Goal: Task Accomplishment & Management: Manage account settings

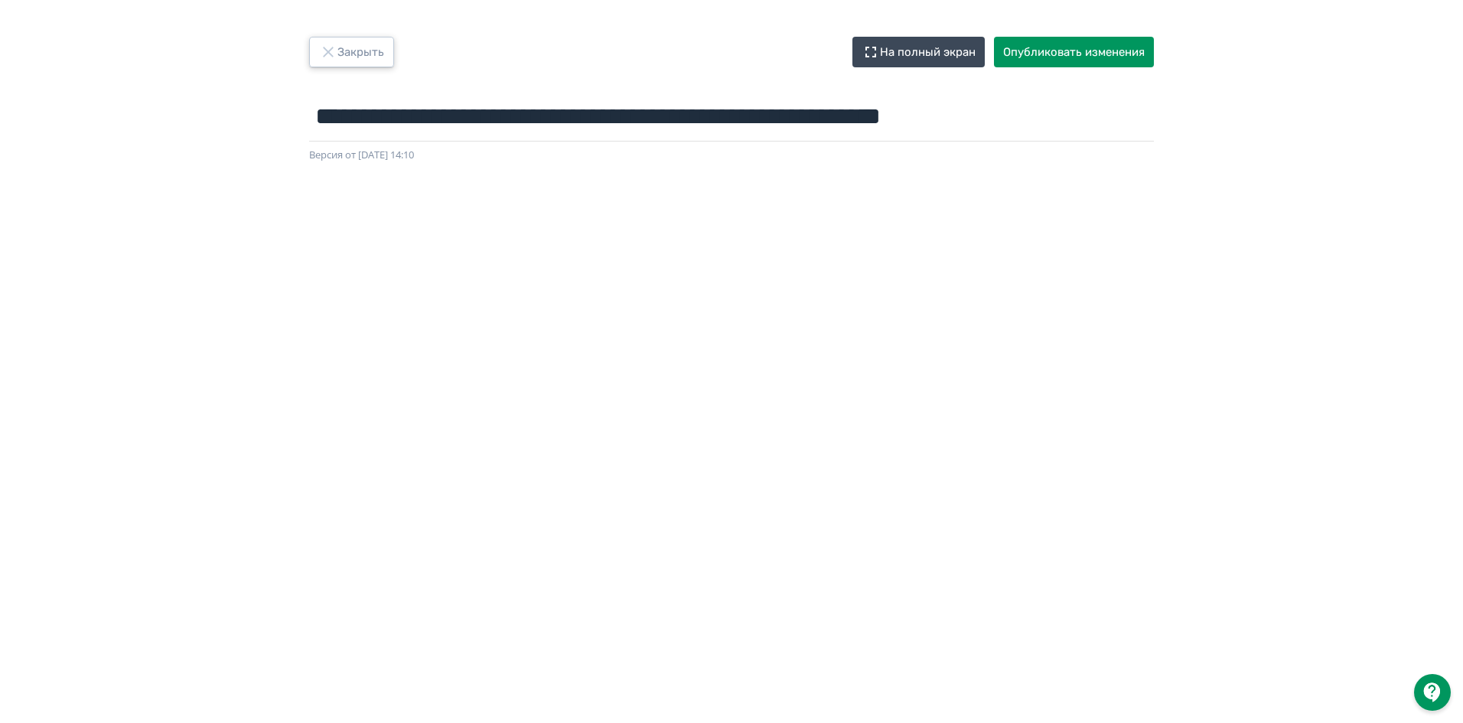
click at [381, 55] on button "Закрыть" at bounding box center [351, 52] width 85 height 31
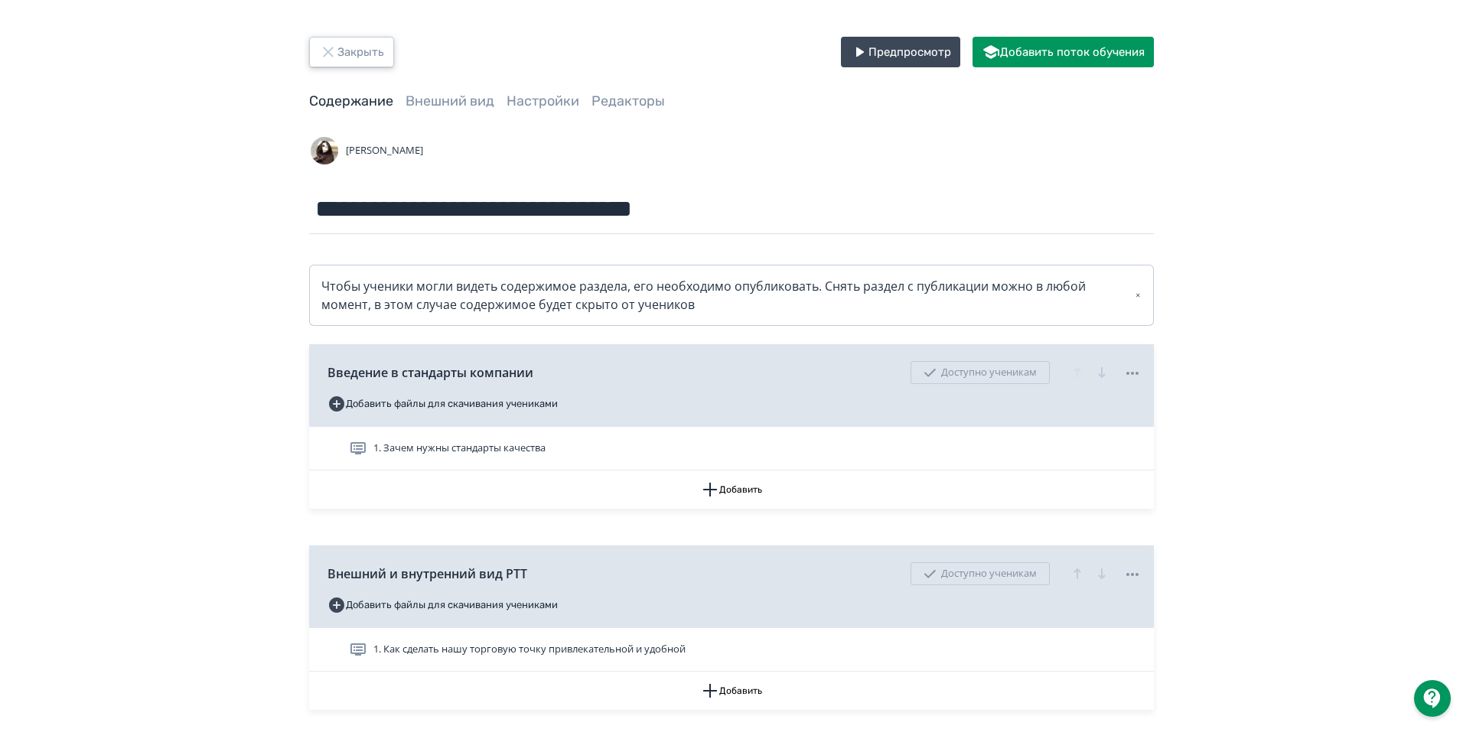
click at [382, 56] on button "Закрыть" at bounding box center [351, 52] width 85 height 31
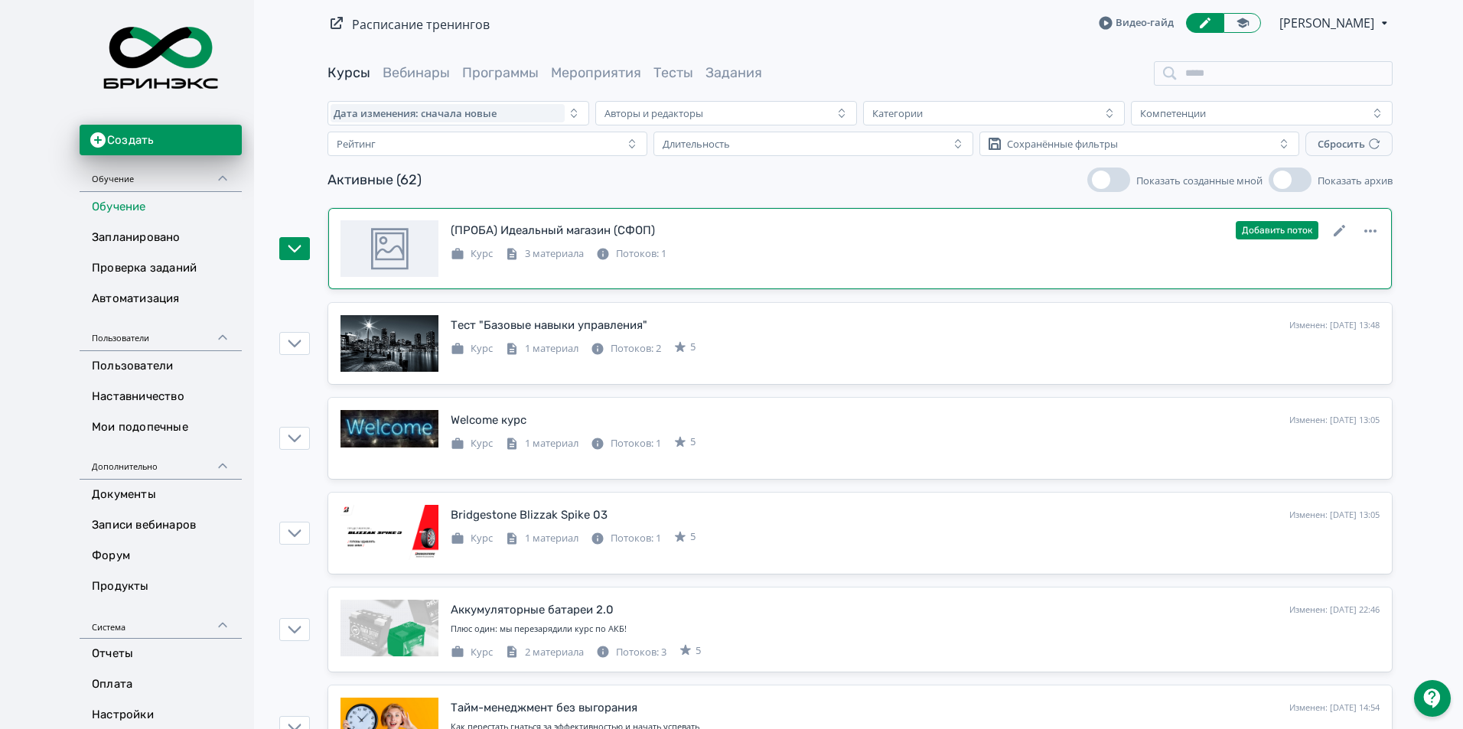
click at [1284, 256] on div "Курс 3 материала Потоков: 1" at bounding box center [915, 252] width 929 height 18
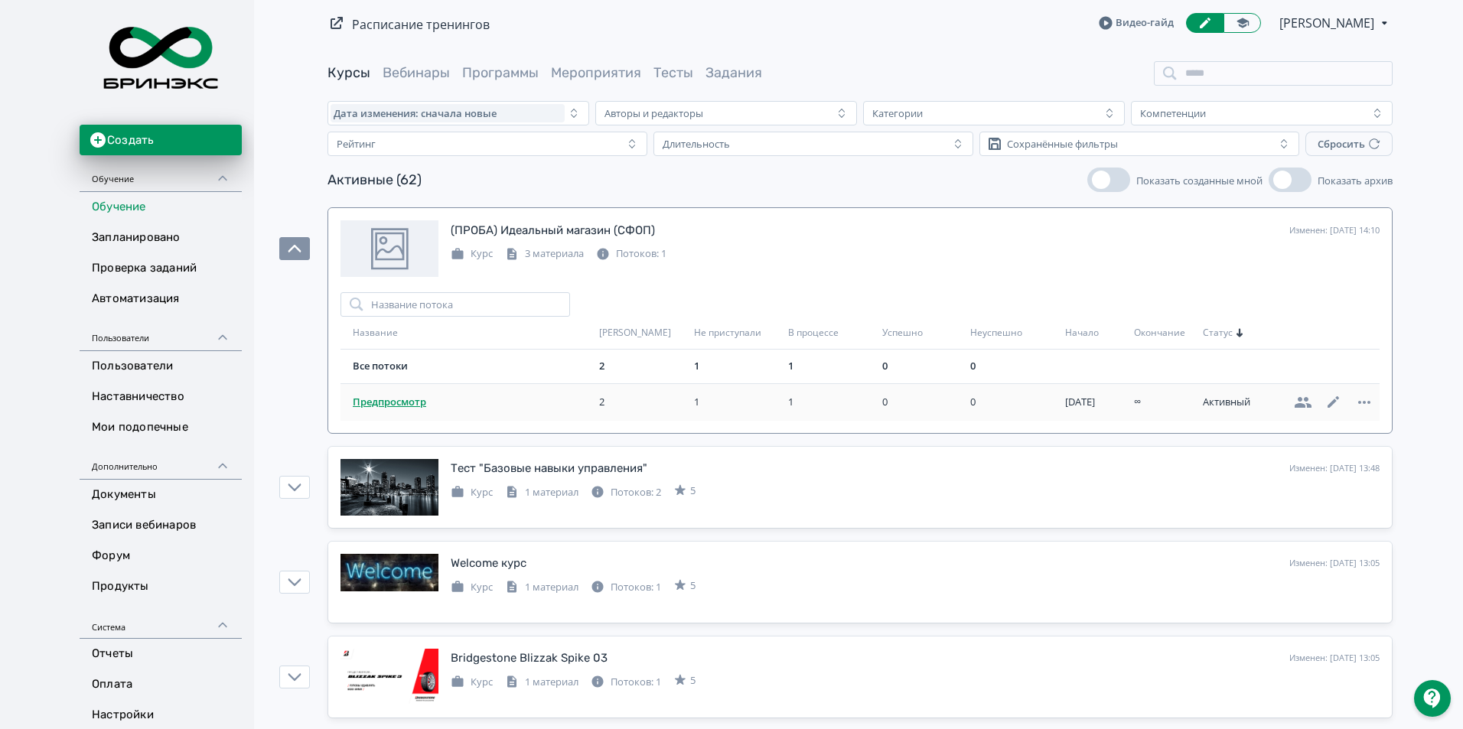
click at [382, 399] on span "Предпросмотр" at bounding box center [473, 402] width 240 height 15
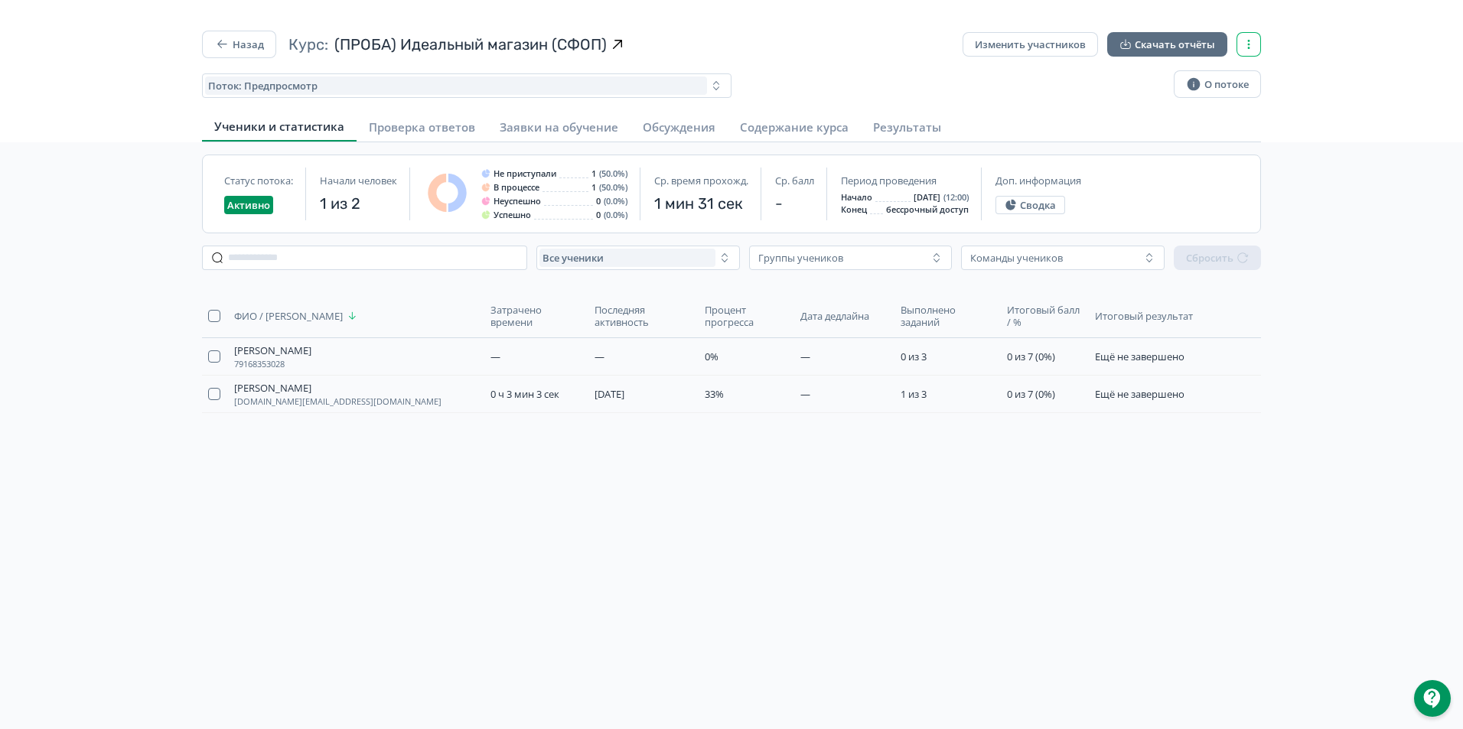
click at [1248, 45] on icon "button" at bounding box center [1248, 44] width 12 height 12
click at [1280, 53] on div "Назад Курс: (ПРОБА) Идеальный магазин (СФОП) Изменить участников Скачать отчёты…" at bounding box center [731, 87] width 1108 height 112
click at [1251, 71] on button "О потоке" at bounding box center [1216, 84] width 87 height 28
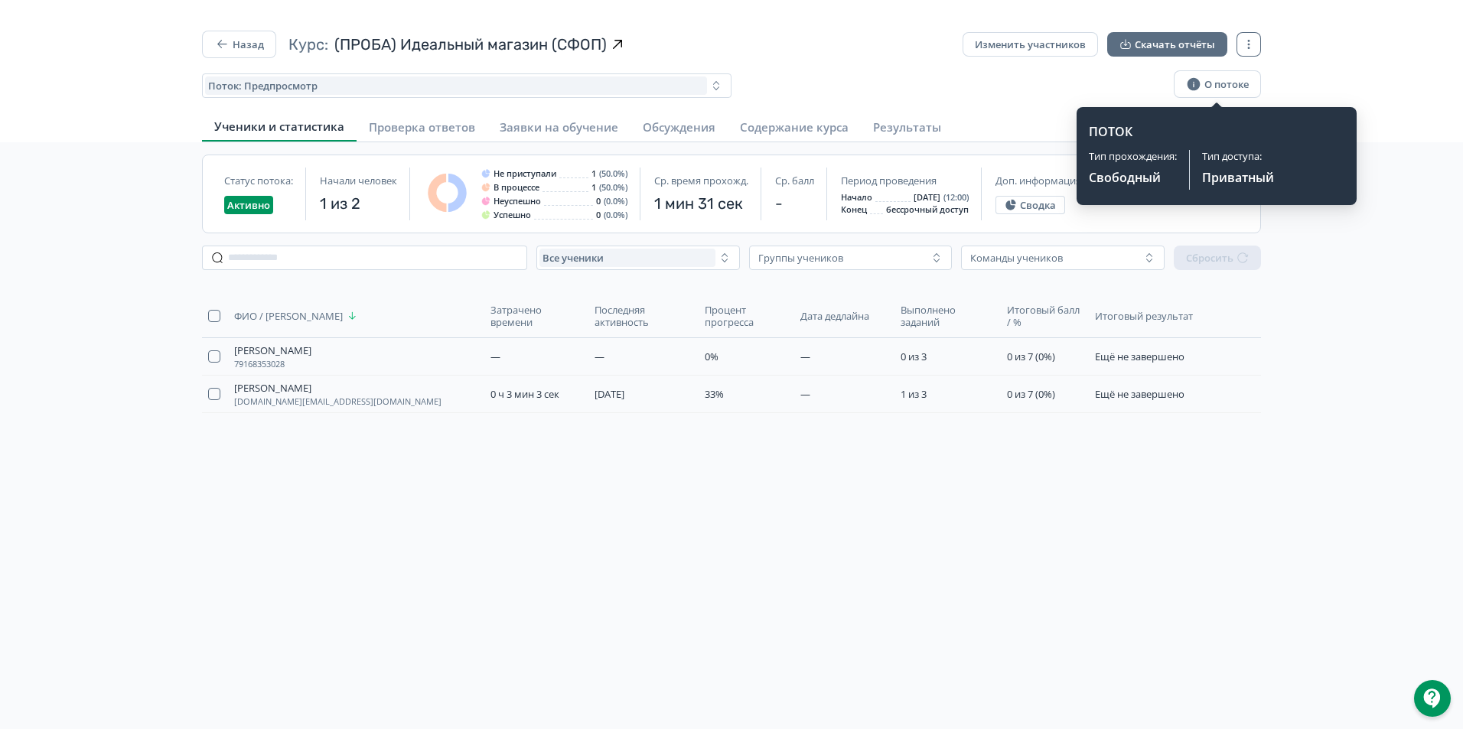
click at [1294, 71] on div "Назад Курс: (ПРОБА) Идеальный магазин (СФОП) Изменить участников Скачать отчёты…" at bounding box center [731, 395] width 1463 height 729
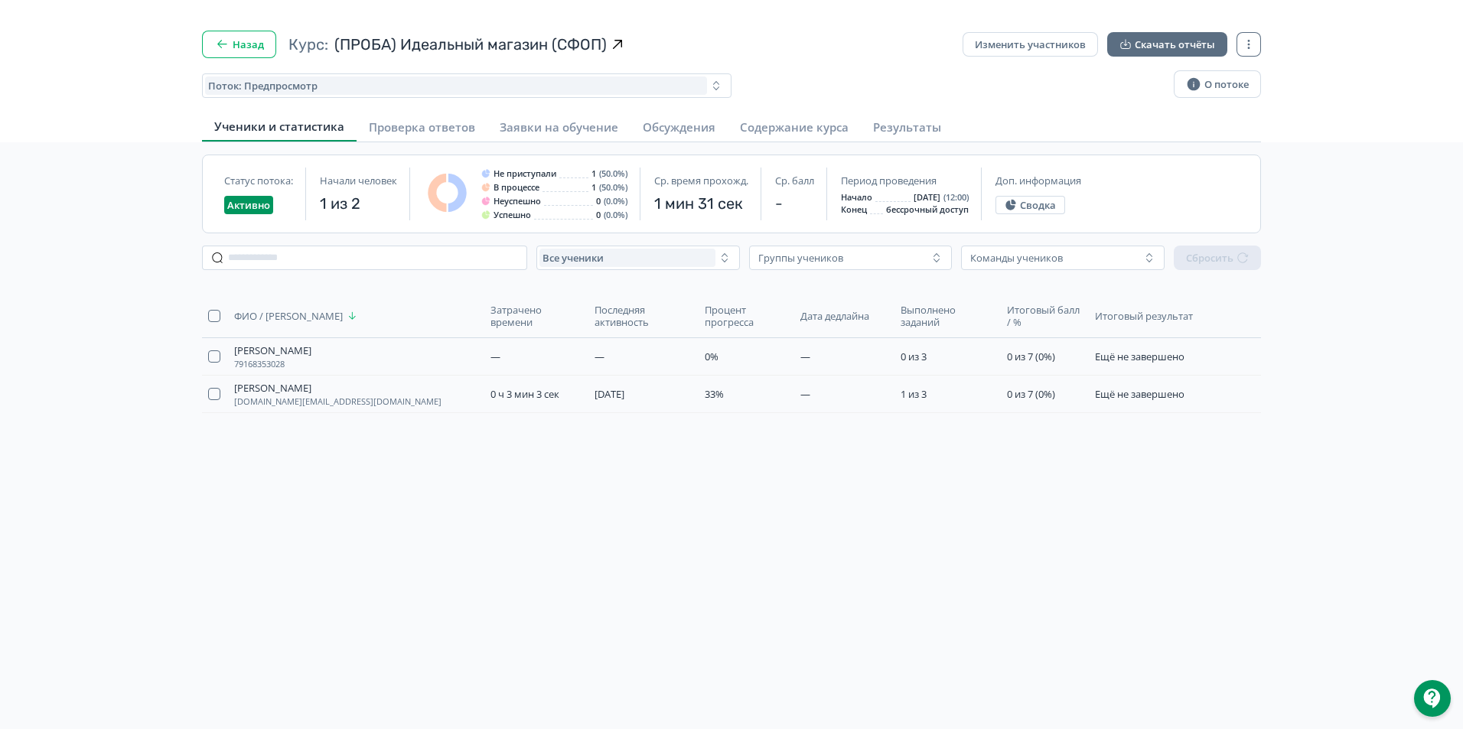
click at [223, 41] on icon "button" at bounding box center [221, 44] width 15 height 15
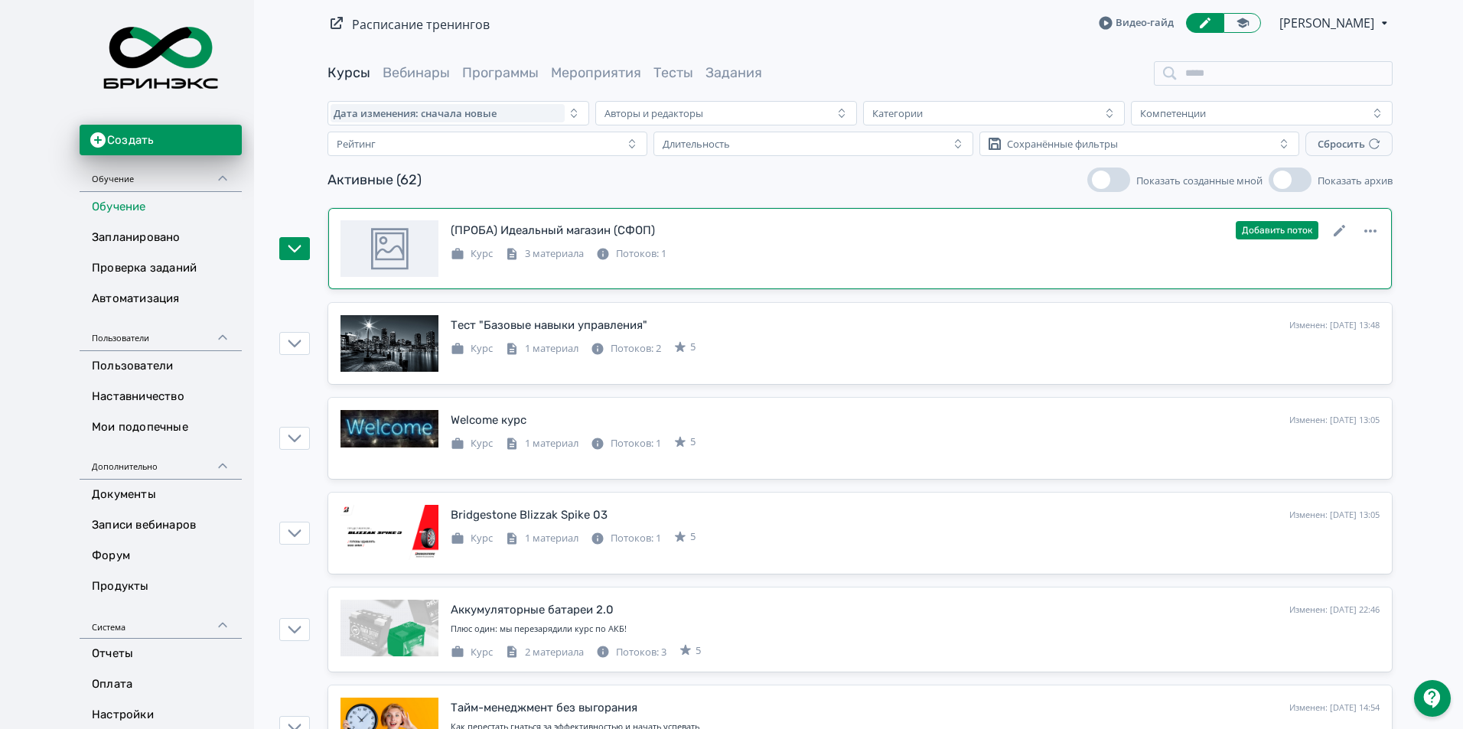
click at [846, 242] on div "(ПРОБА) Идеальный магазин (СФОП) Изменен: [DATE] 14:10 Добавить поток Курс 3 ма…" at bounding box center [915, 240] width 929 height 41
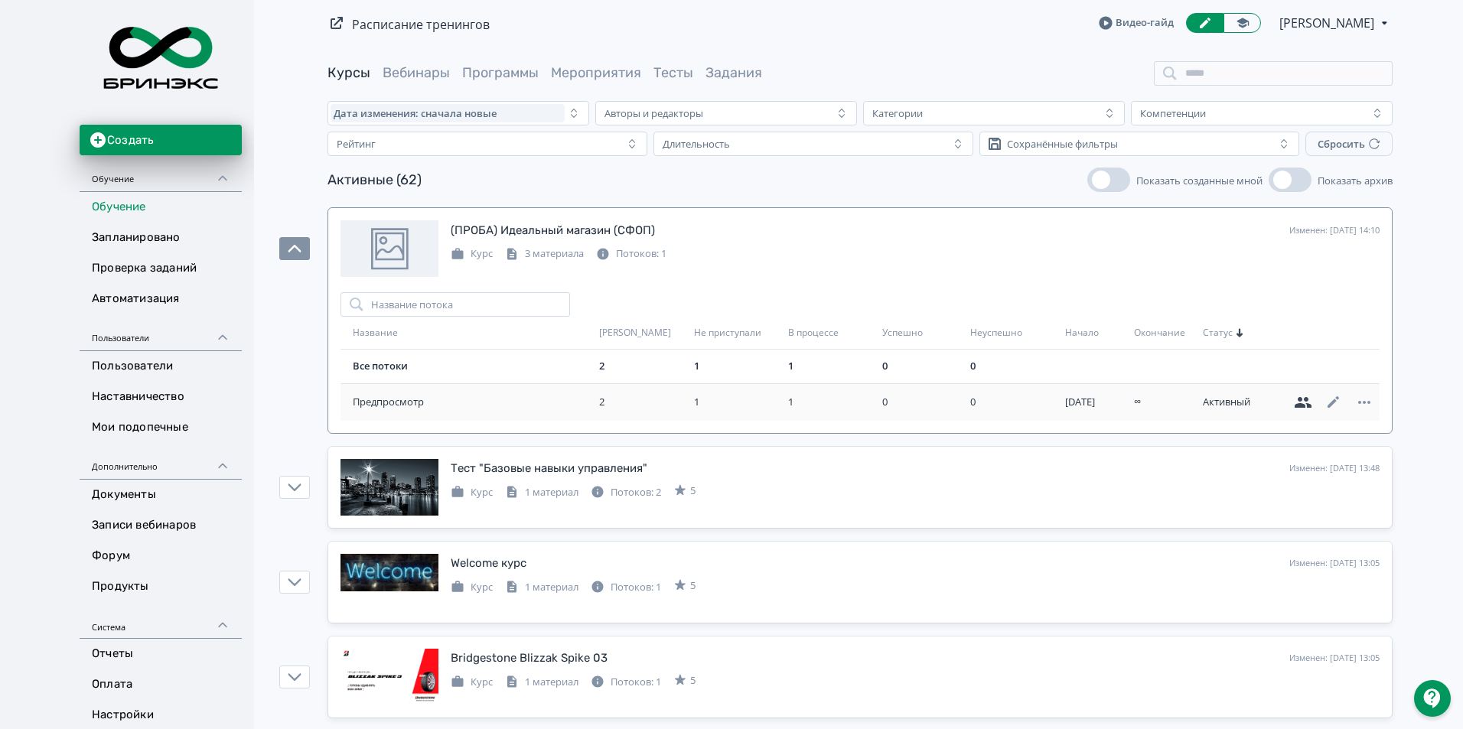
click at [1300, 398] on icon at bounding box center [1302, 402] width 17 height 11
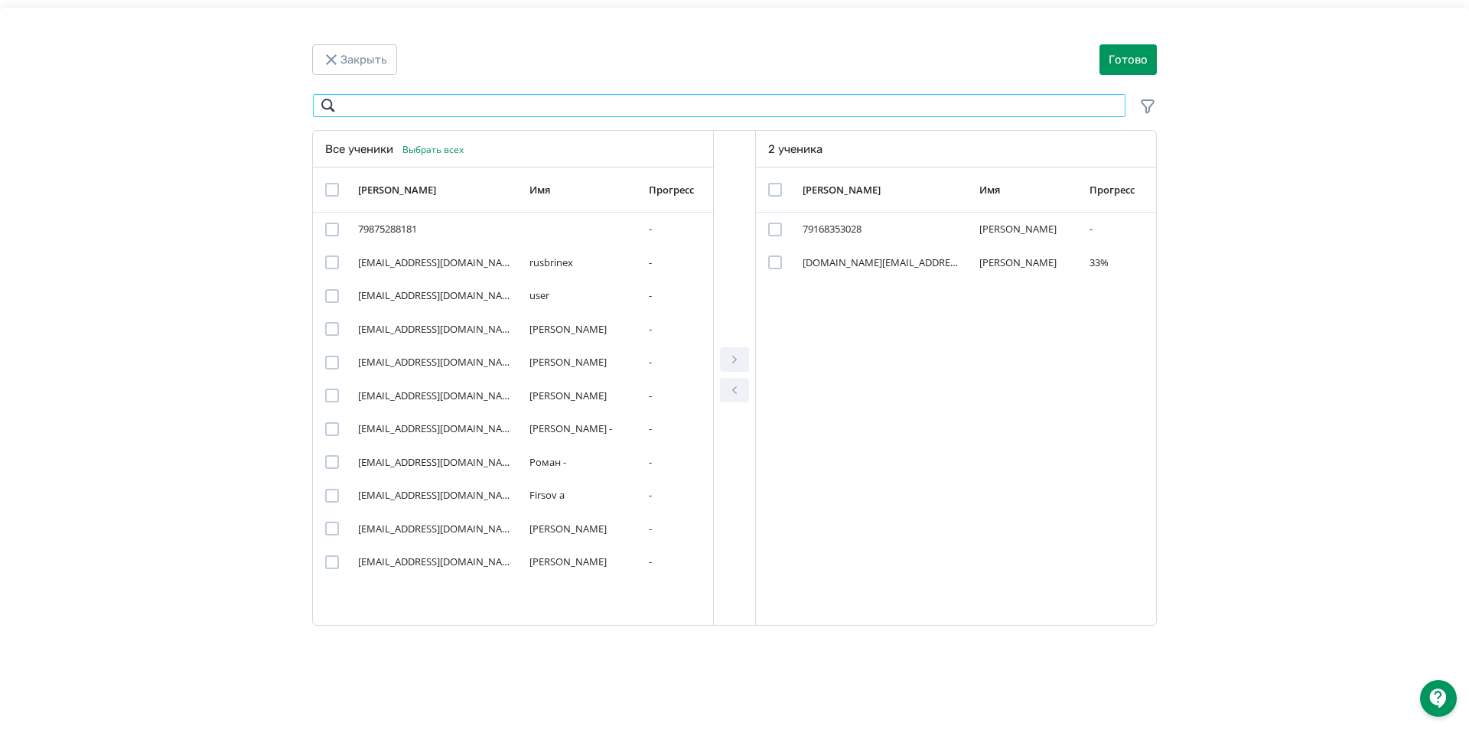
click at [413, 96] on input "Modal" at bounding box center [719, 105] width 814 height 24
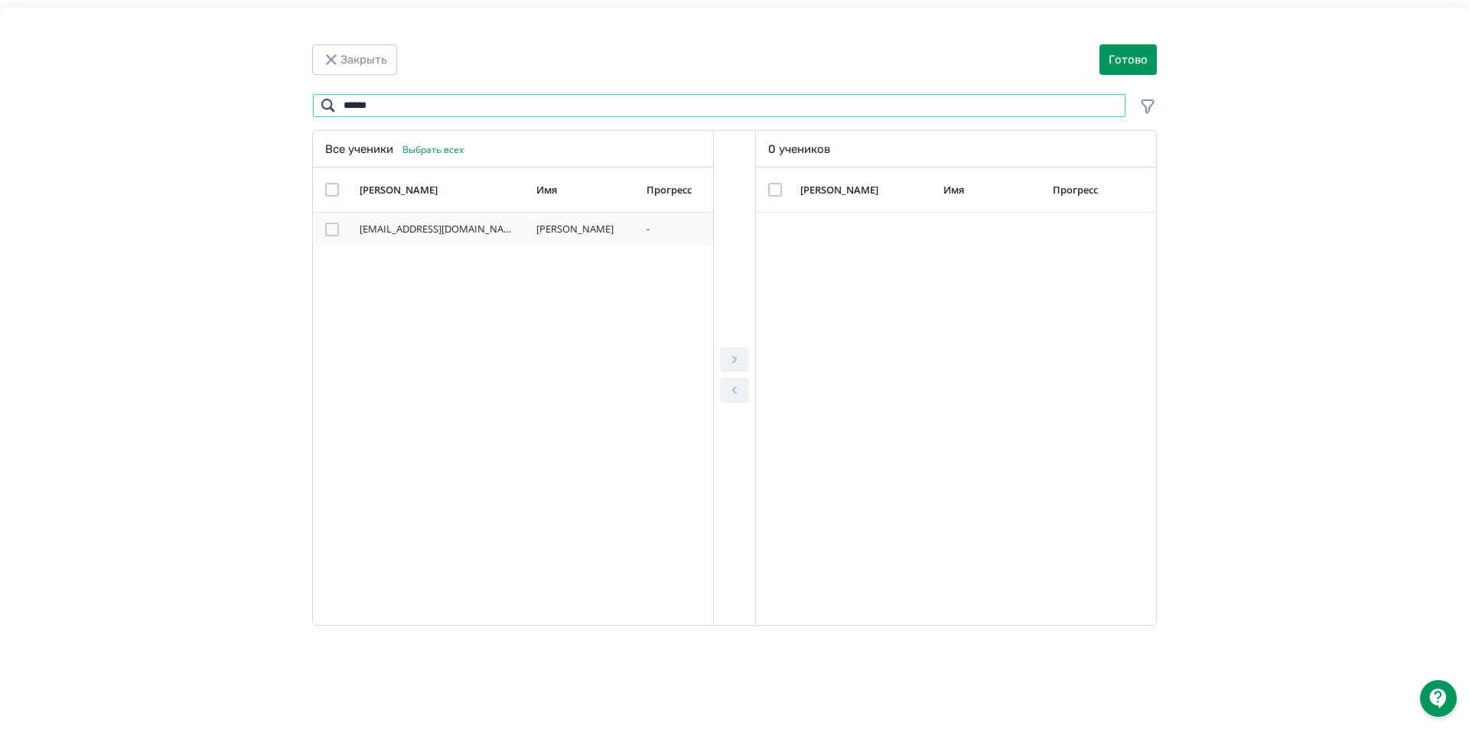
type input "******"
click at [334, 231] on div "Modal" at bounding box center [332, 230] width 14 height 14
click at [738, 356] on icon "Modal" at bounding box center [734, 359] width 18 height 18
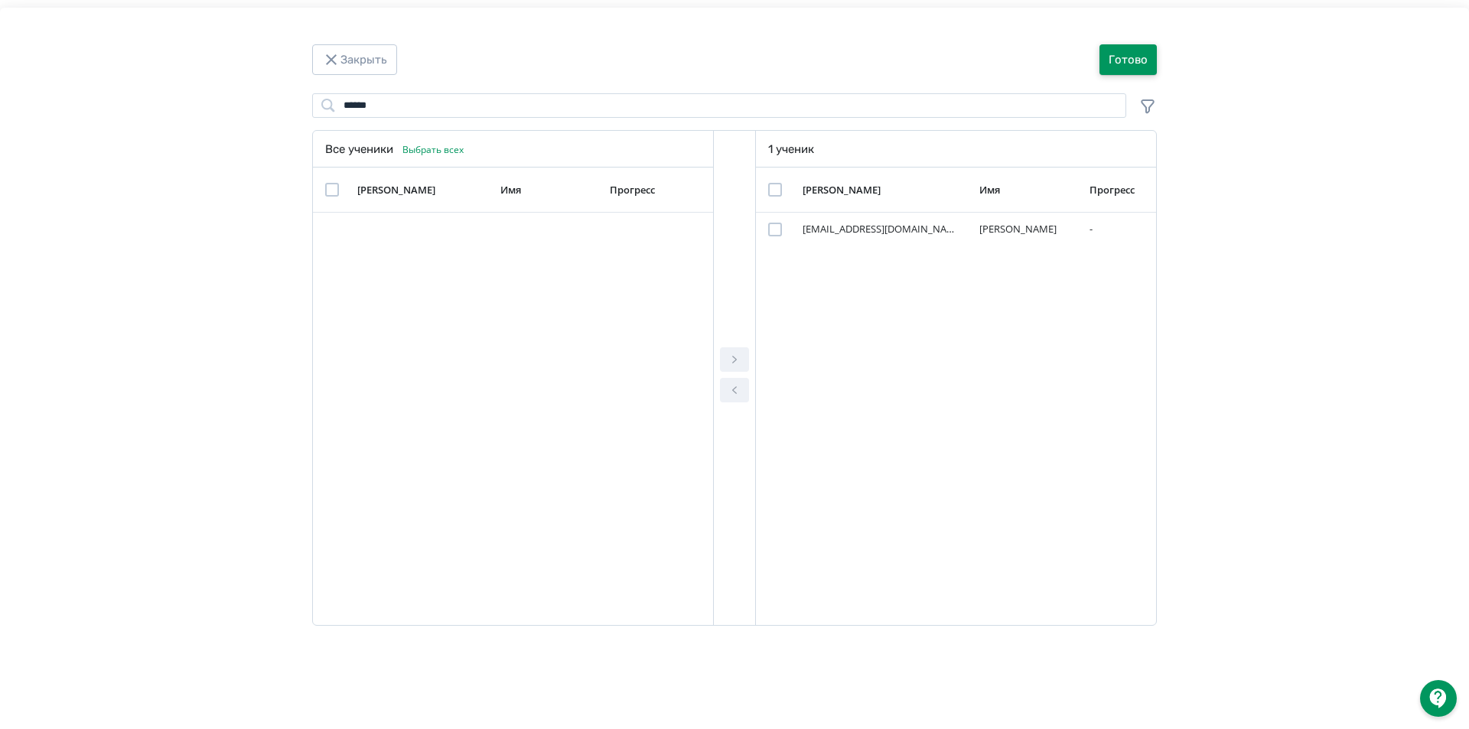
click at [1144, 54] on button "Готово" at bounding box center [1127, 59] width 57 height 31
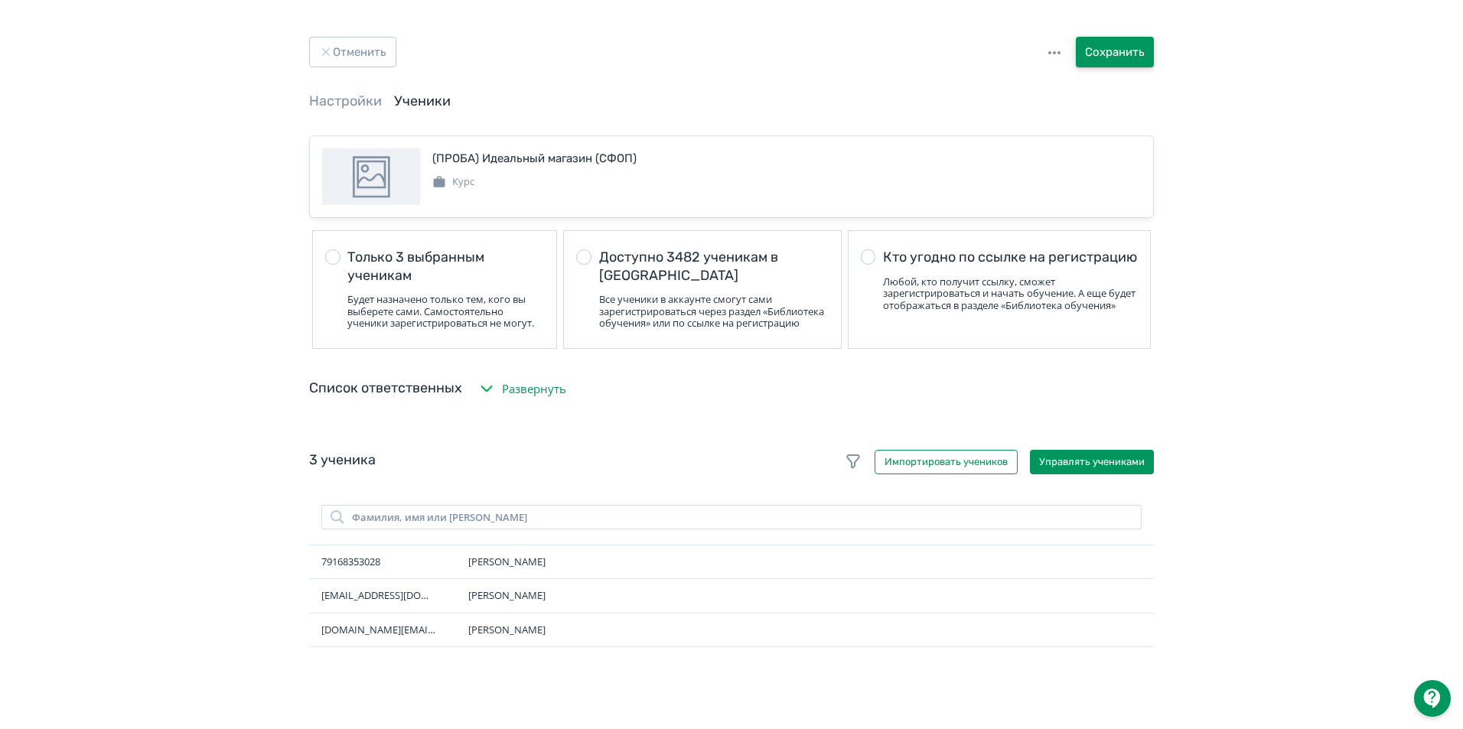
click at [1115, 46] on button "Сохранить" at bounding box center [1115, 52] width 78 height 31
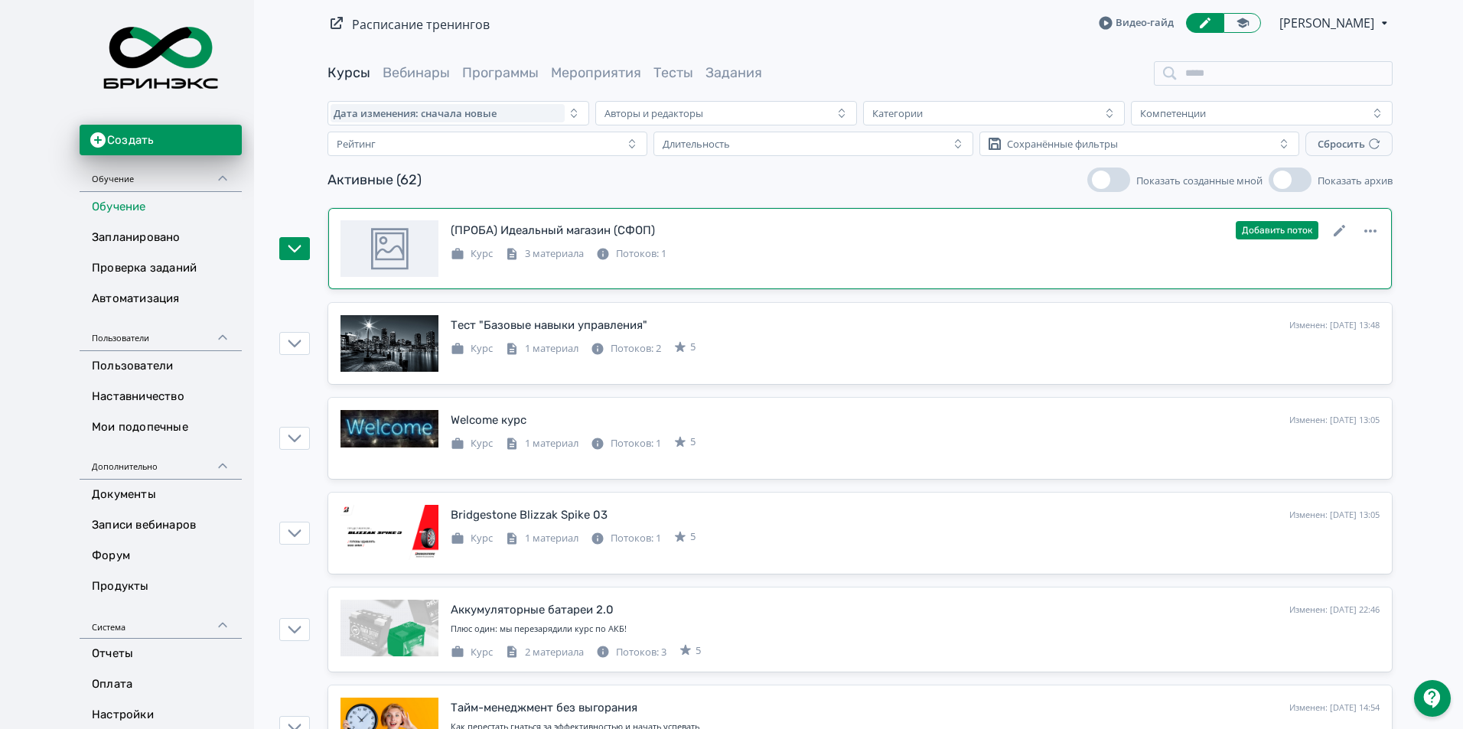
click at [905, 260] on div "Курс 3 материала Потоков: 1" at bounding box center [915, 252] width 929 height 18
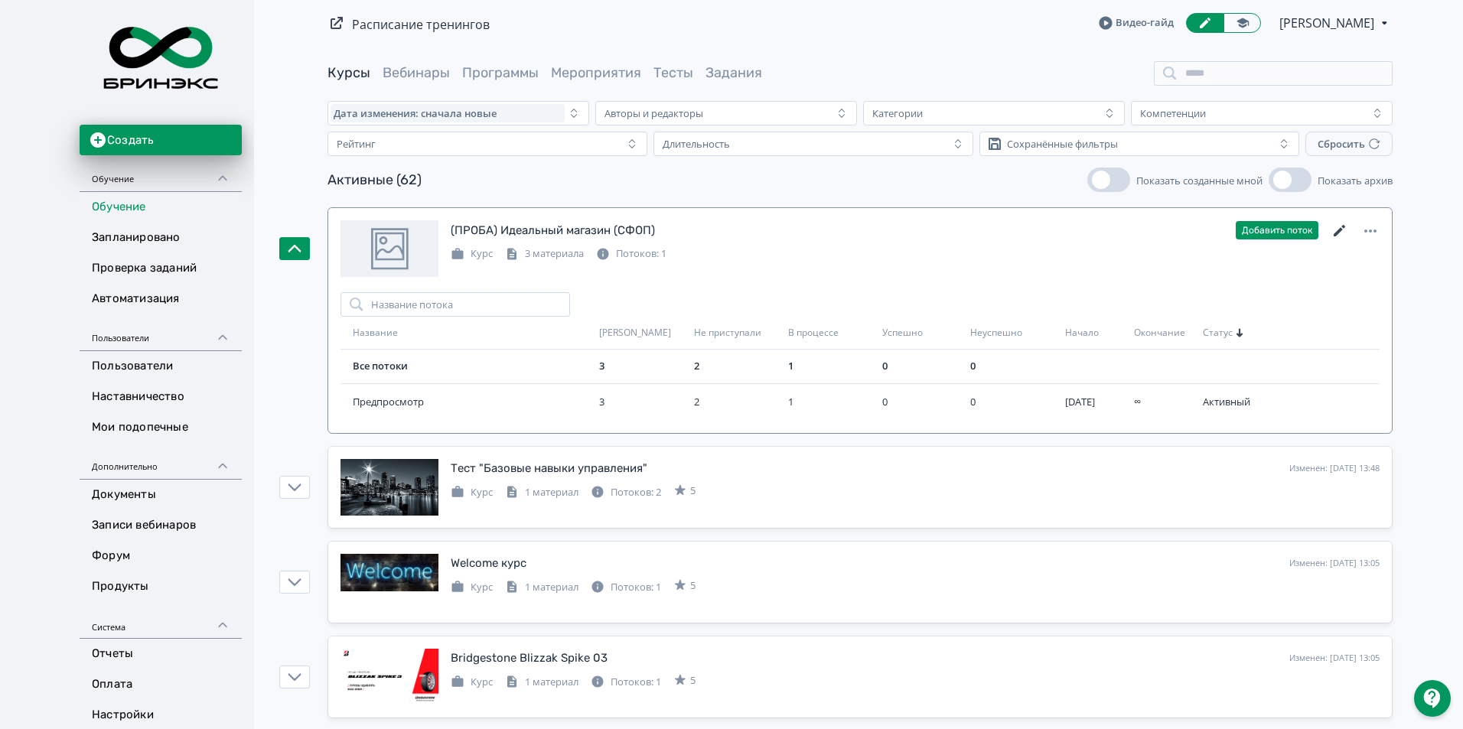
click at [1339, 233] on icon at bounding box center [1339, 231] width 18 height 18
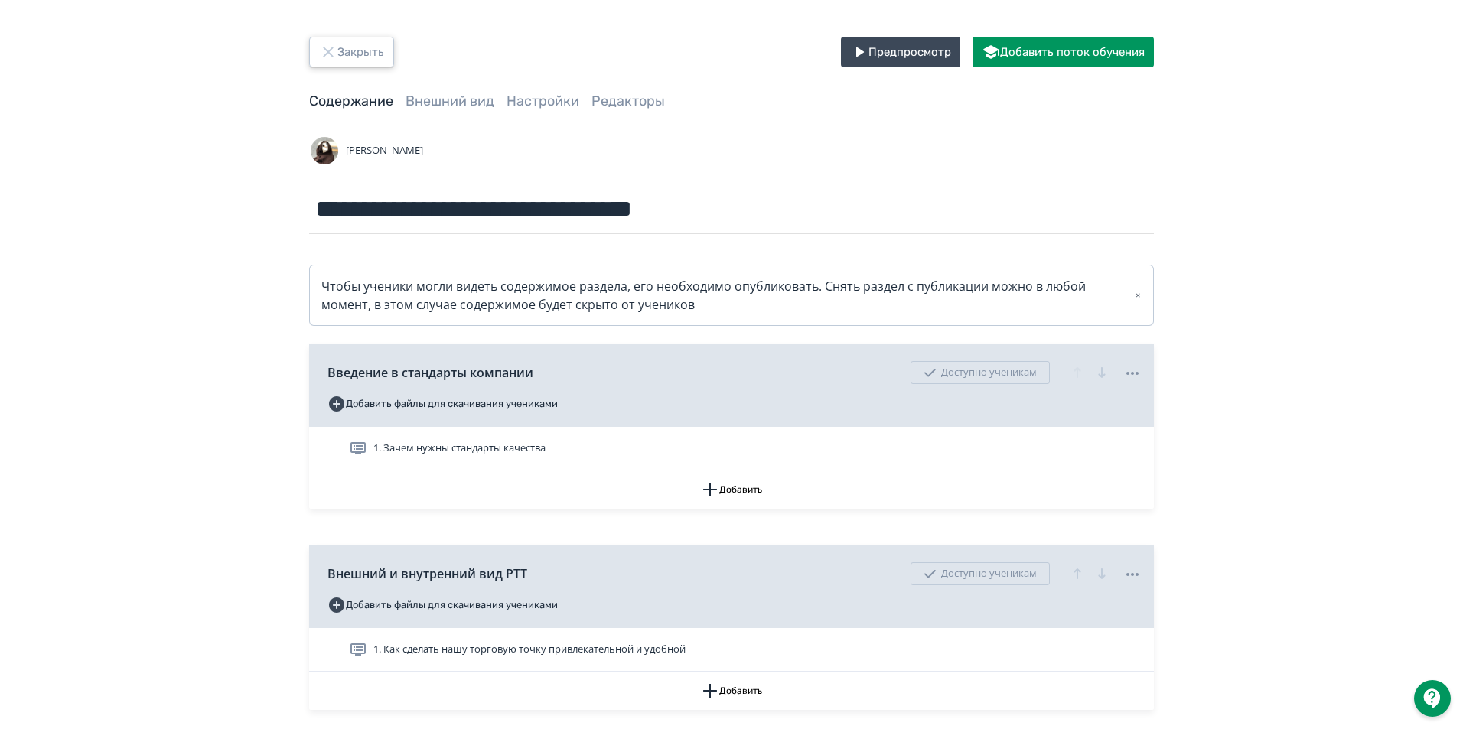
click at [340, 60] on button "Закрыть" at bounding box center [351, 52] width 85 height 31
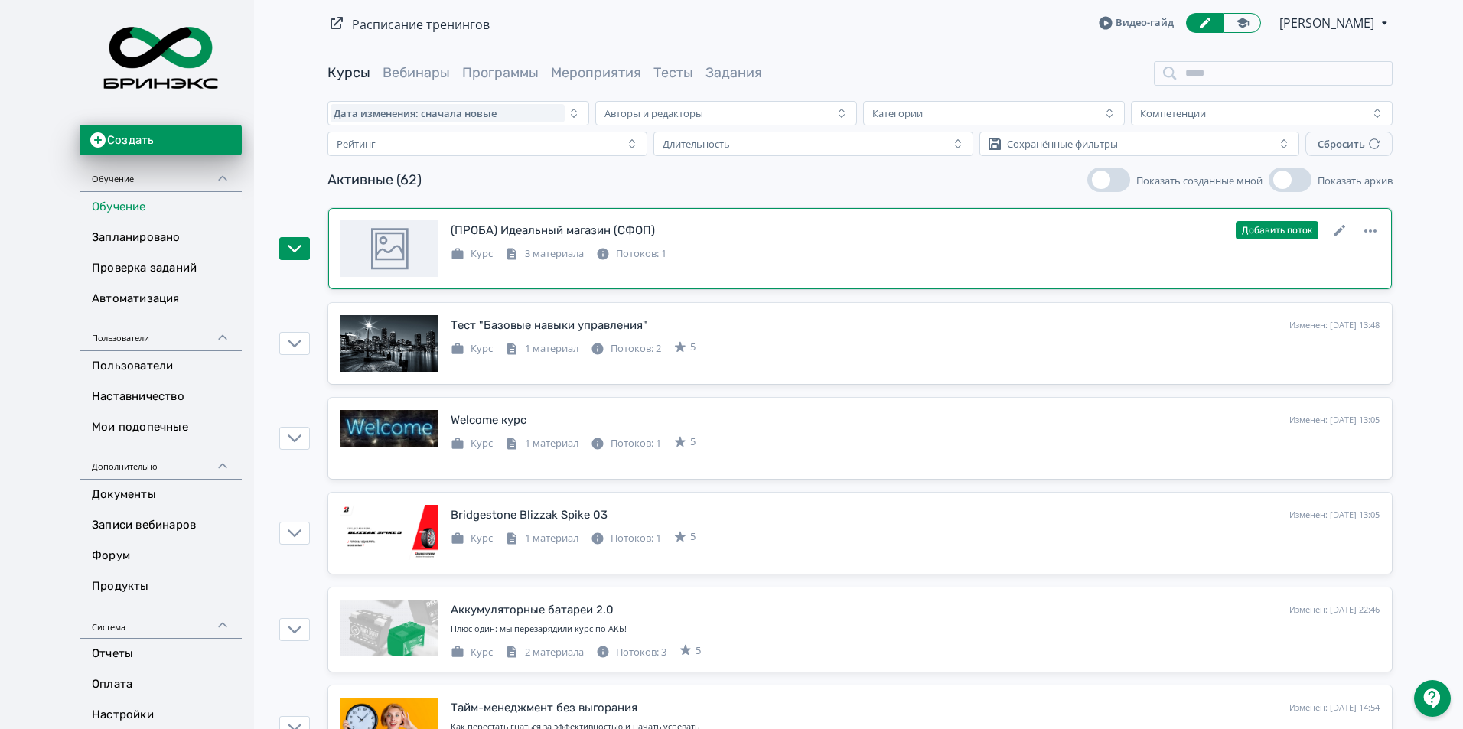
click at [1242, 256] on div "Курс 3 материала Потоков: 1" at bounding box center [915, 252] width 929 height 18
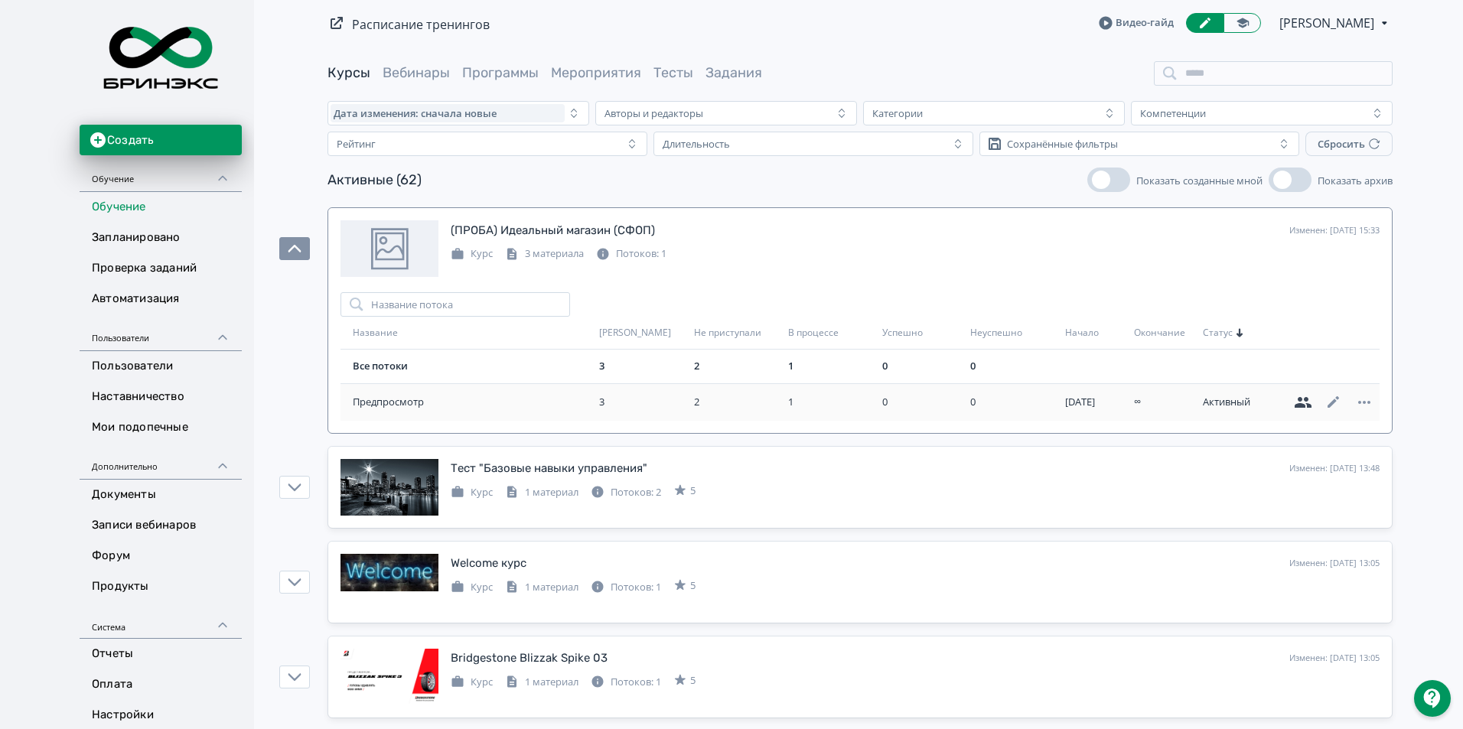
click at [1305, 401] on icon at bounding box center [1302, 402] width 17 height 11
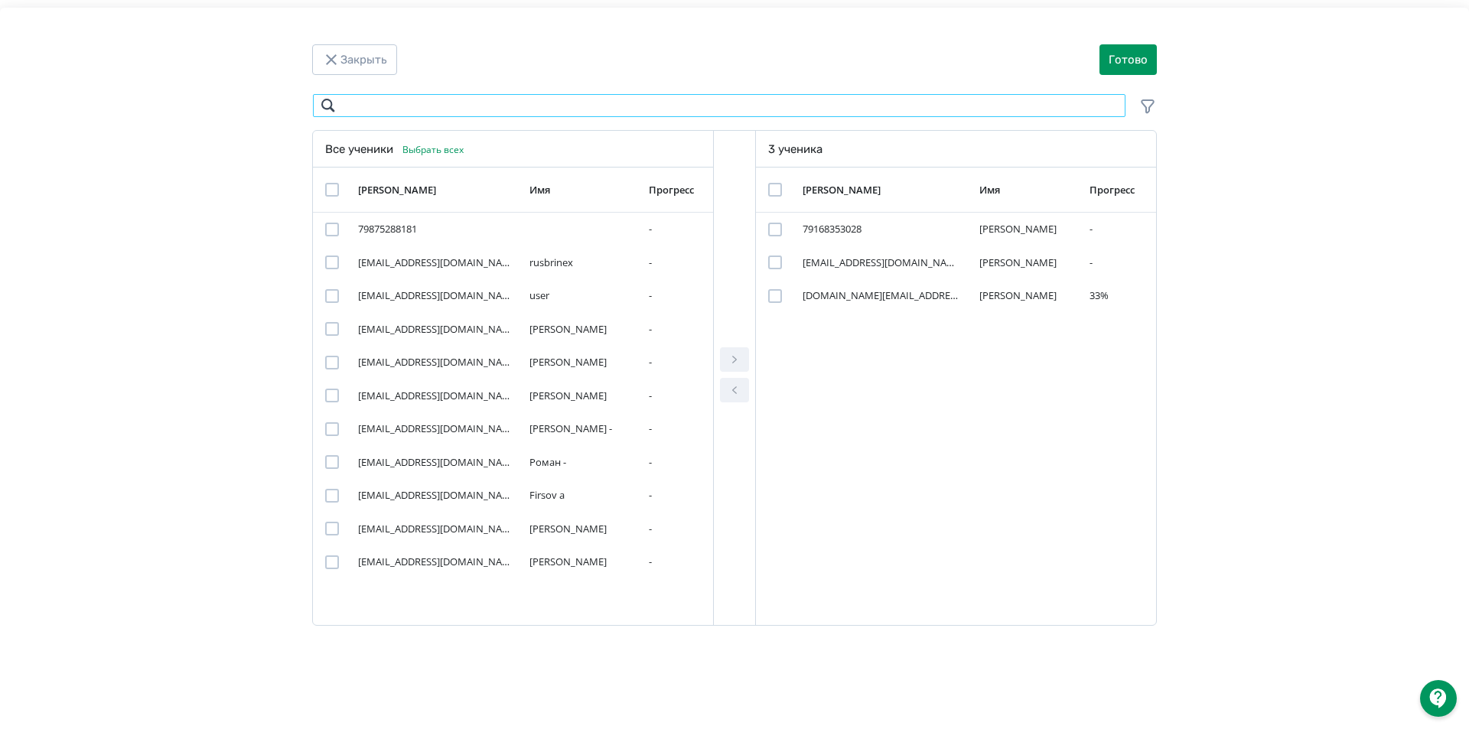
click at [493, 105] on input "Modal" at bounding box center [719, 105] width 814 height 24
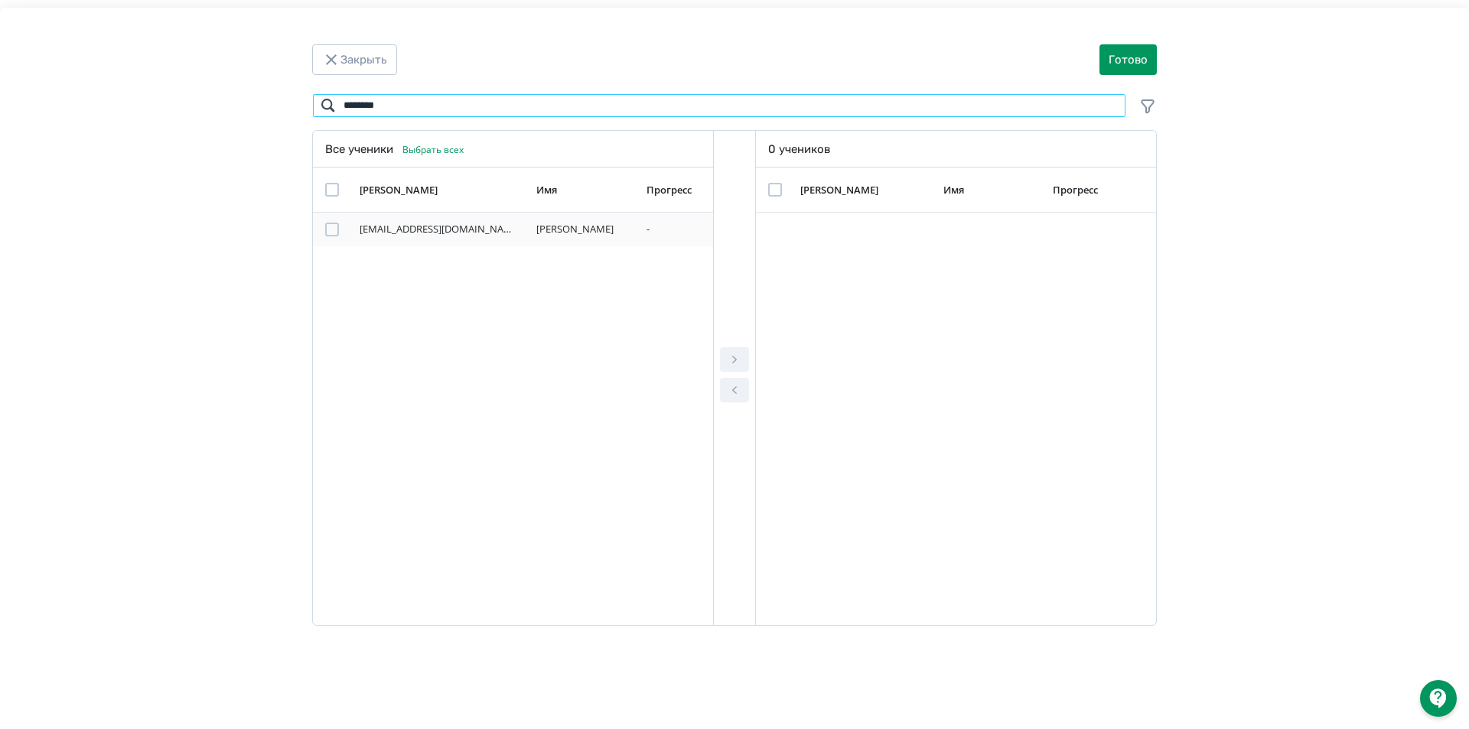
type input "********"
click at [333, 226] on div "Modal" at bounding box center [332, 230] width 14 height 14
click at [735, 358] on icon "Modal" at bounding box center [734, 359] width 18 height 18
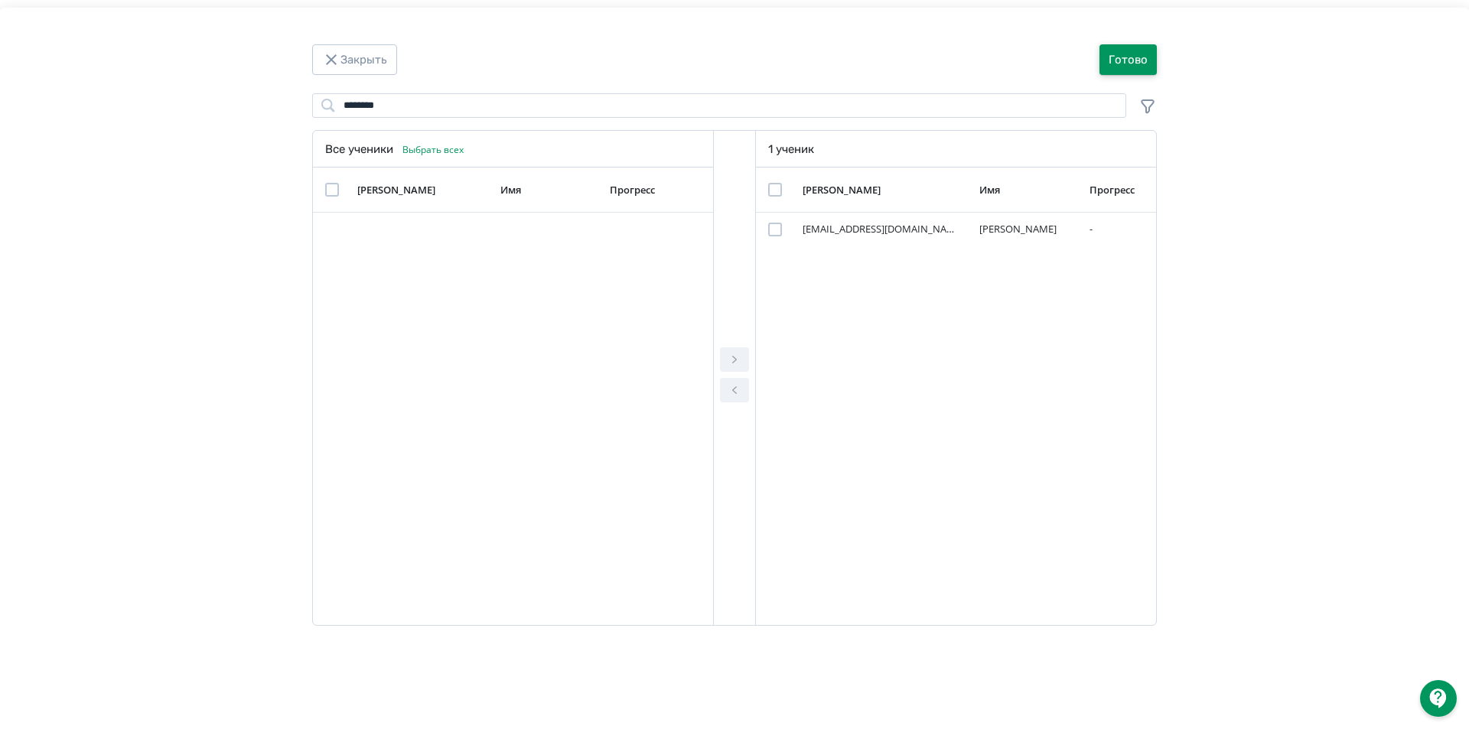
click at [1133, 56] on button "Готово" at bounding box center [1127, 59] width 57 height 31
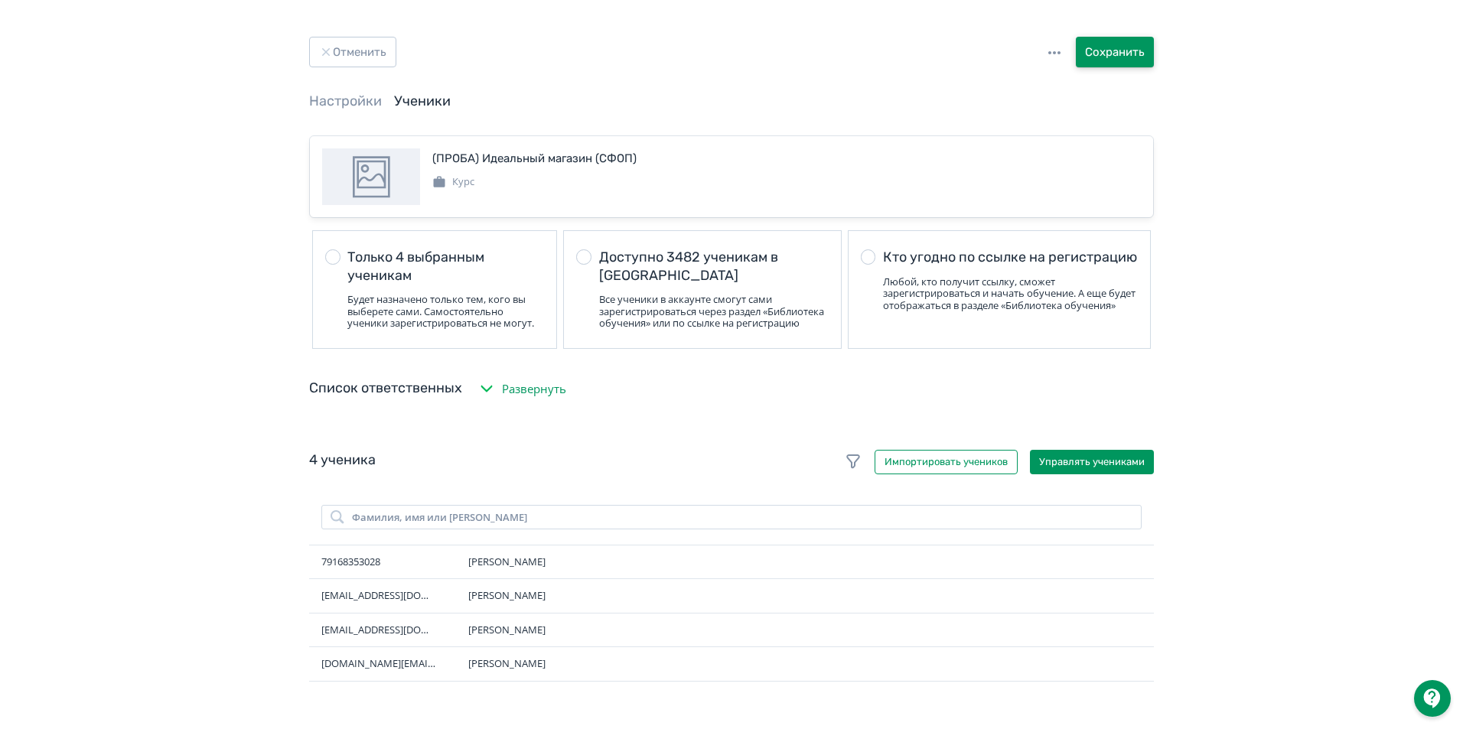
click at [1133, 56] on button "Сохранить" at bounding box center [1115, 52] width 78 height 31
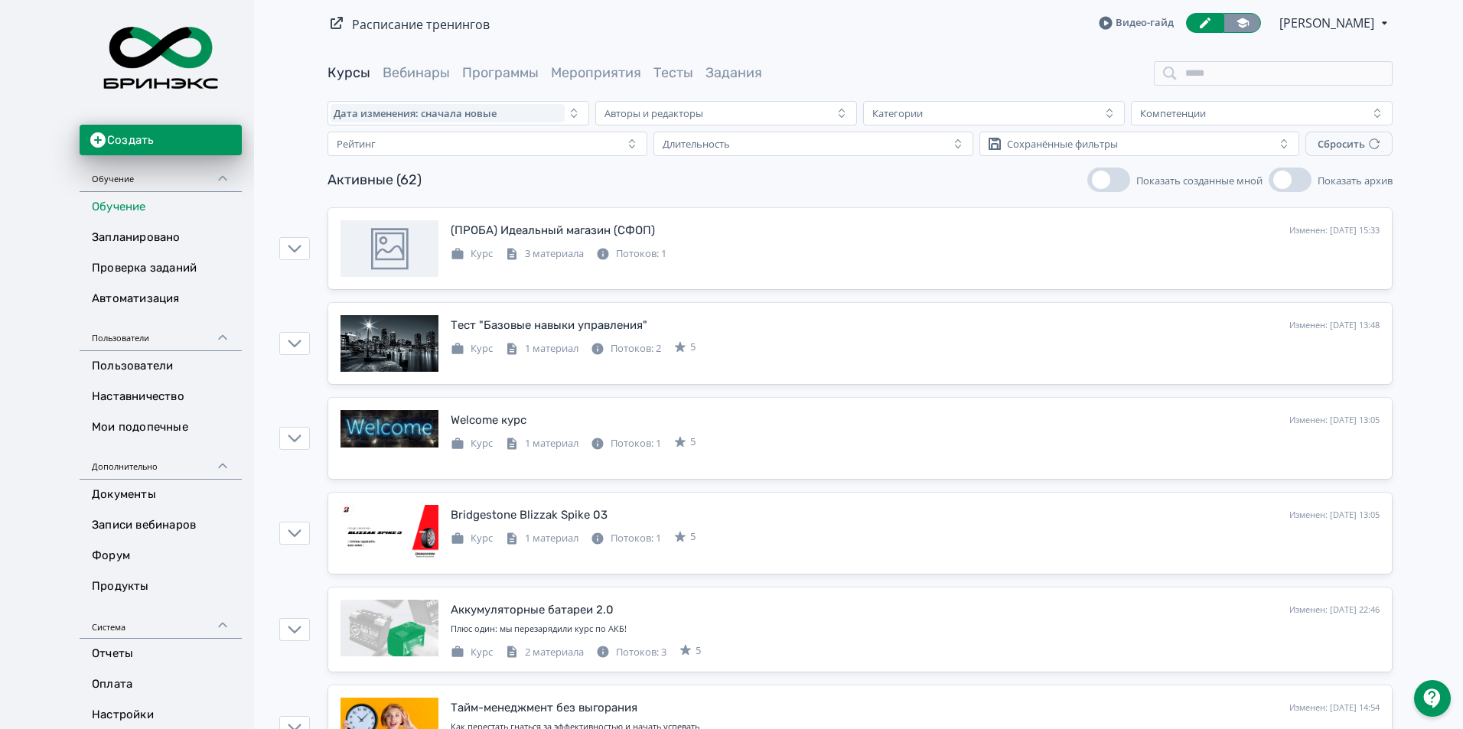
click at [1246, 16] on icon at bounding box center [1242, 23] width 14 height 14
